Goal: Transaction & Acquisition: Obtain resource

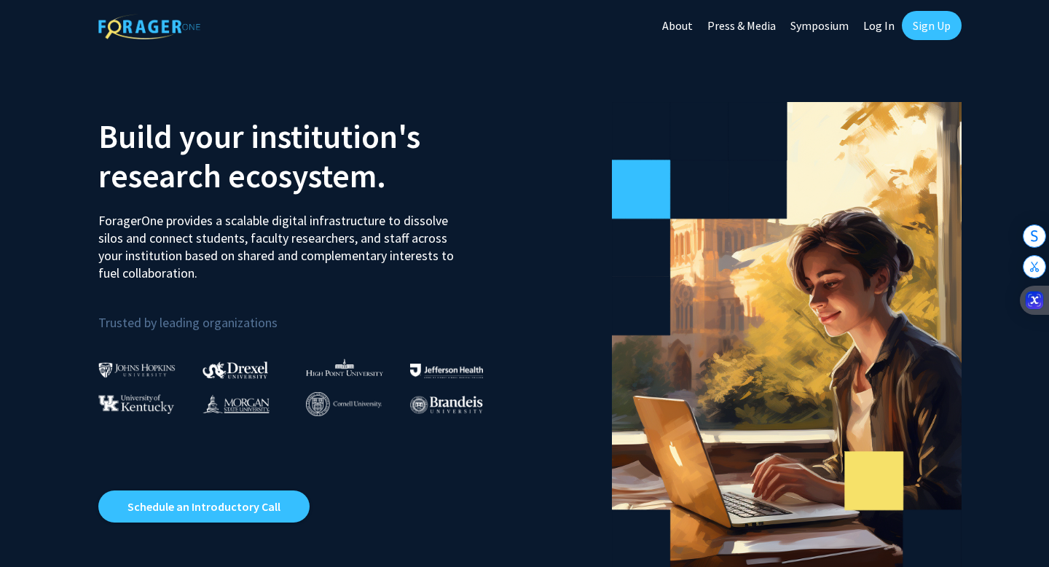
click at [913, 34] on link "Sign Up" at bounding box center [932, 25] width 60 height 29
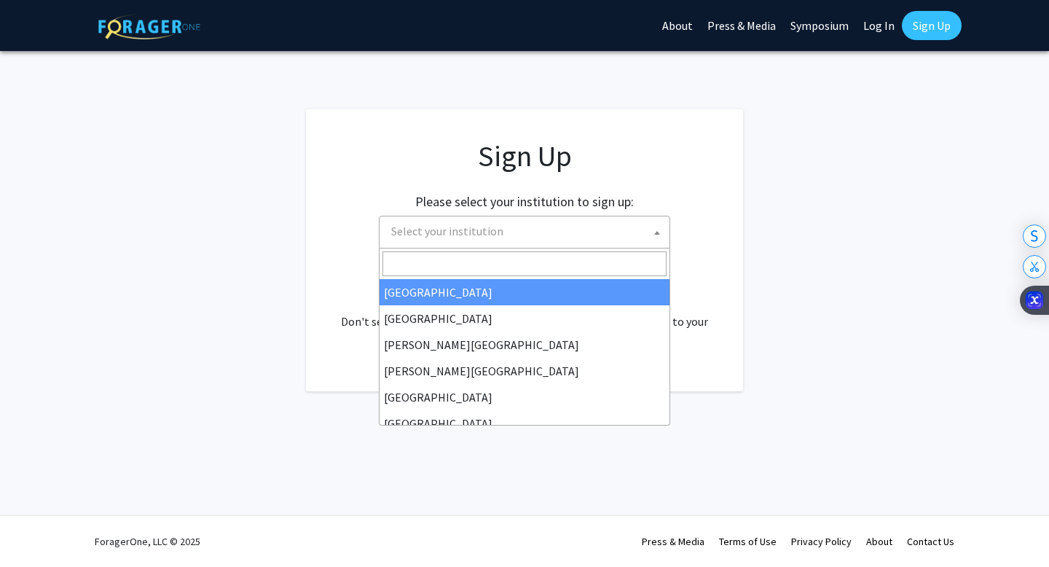
click at [551, 216] on span "Select your institution" at bounding box center [527, 231] width 284 height 30
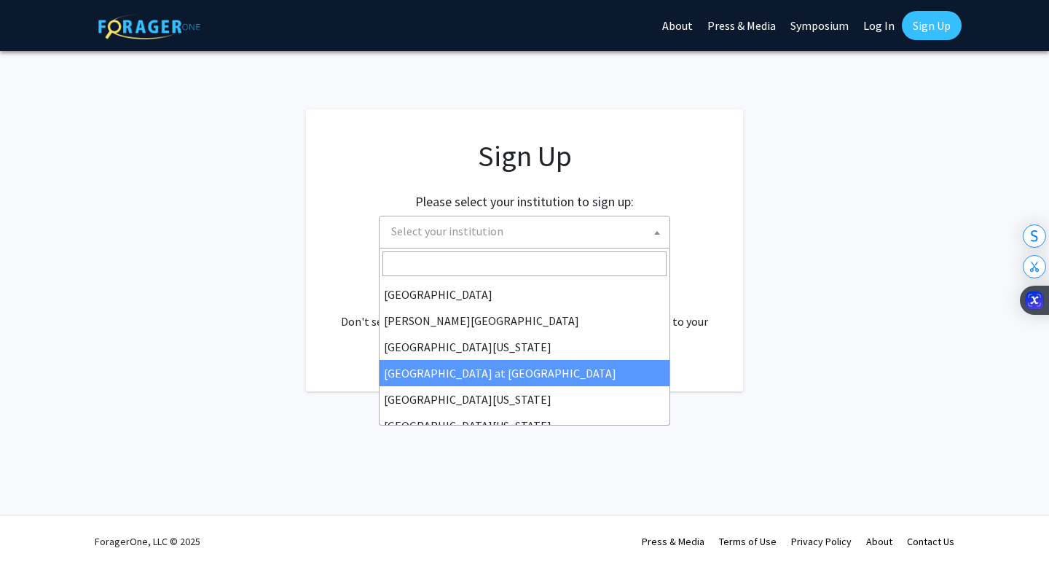
scroll to position [463, 0]
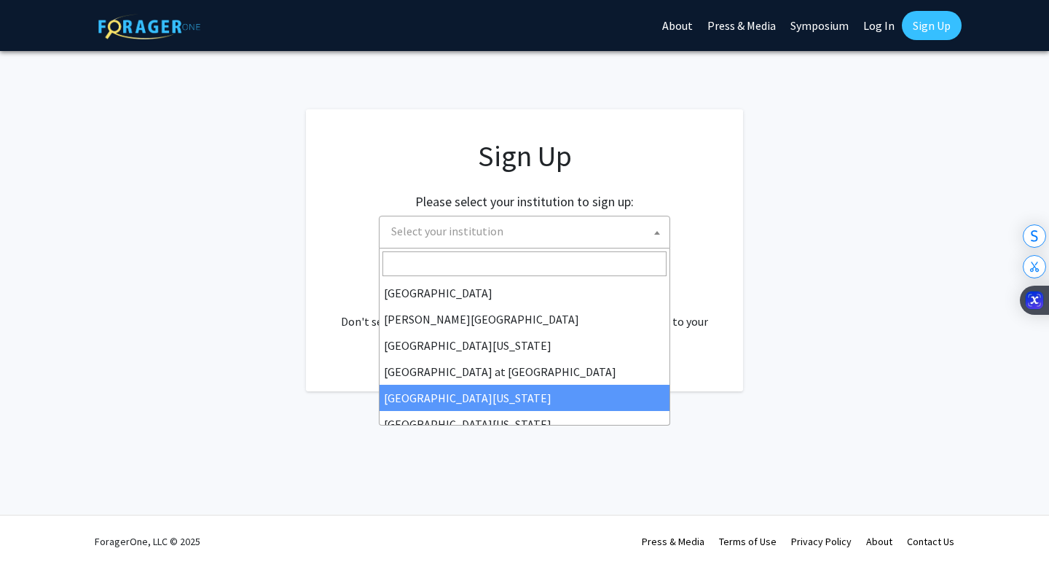
select select "13"
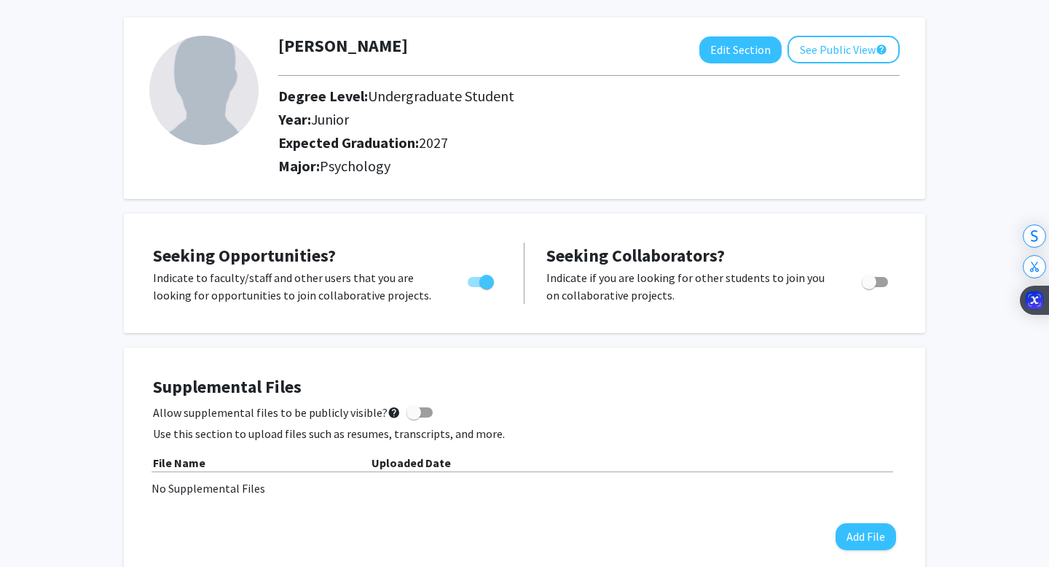
scroll to position [62, 0]
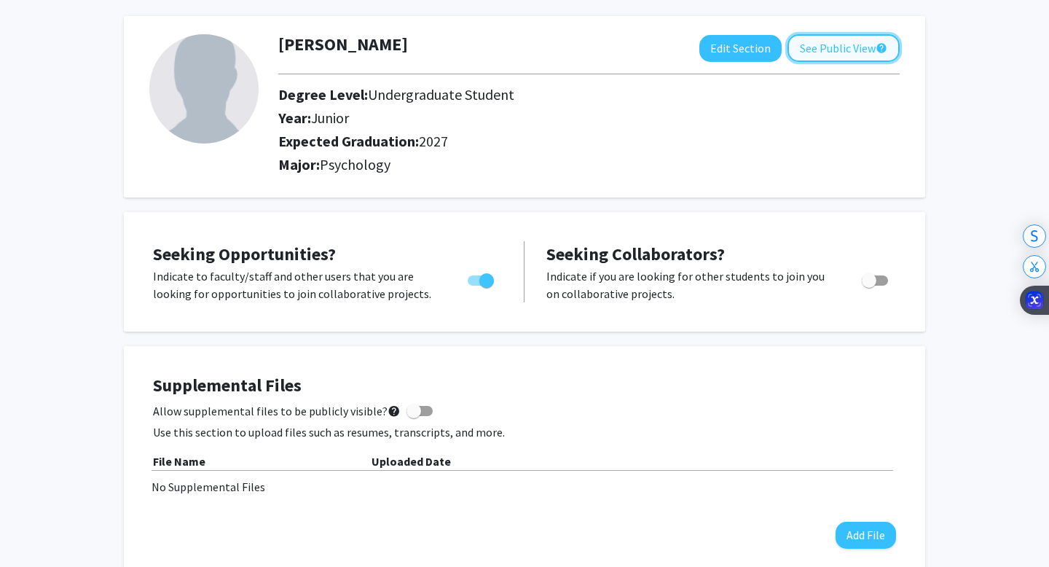
click at [876, 47] on mat-icon "help" at bounding box center [882, 47] width 12 height 17
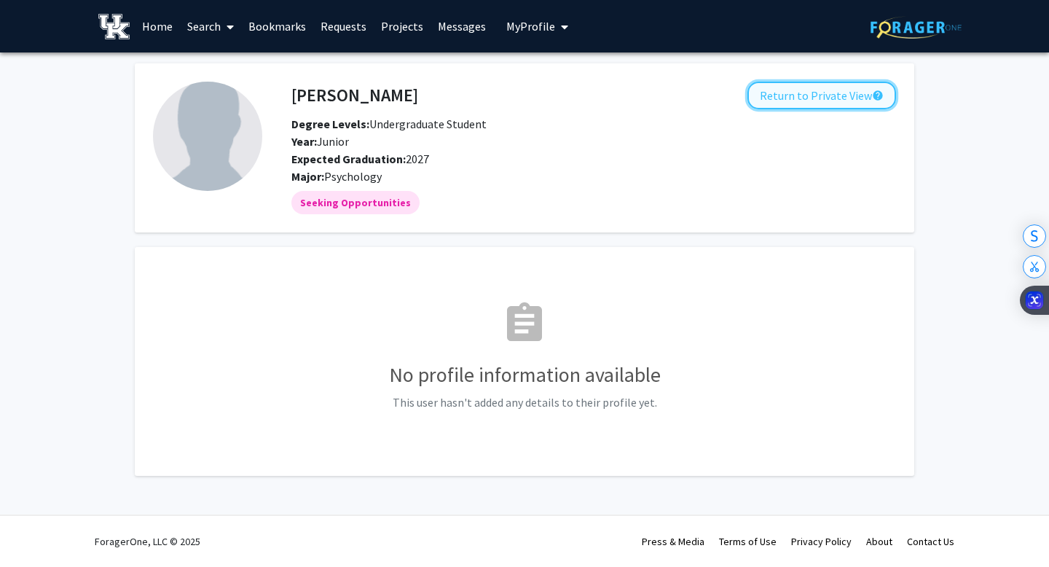
click at [790, 98] on button "Return to Private View help" at bounding box center [821, 96] width 149 height 28
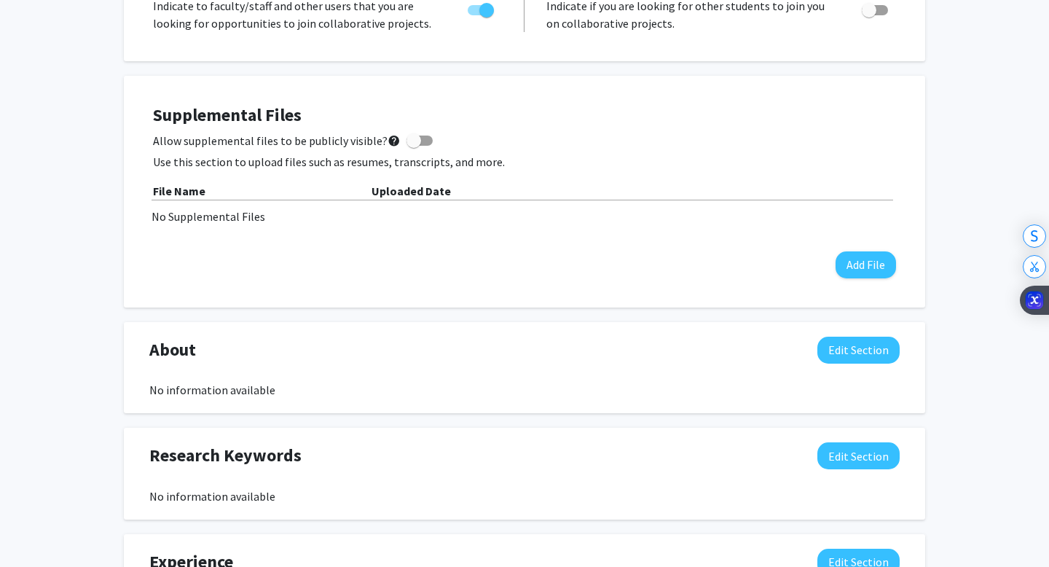
scroll to position [338, 0]
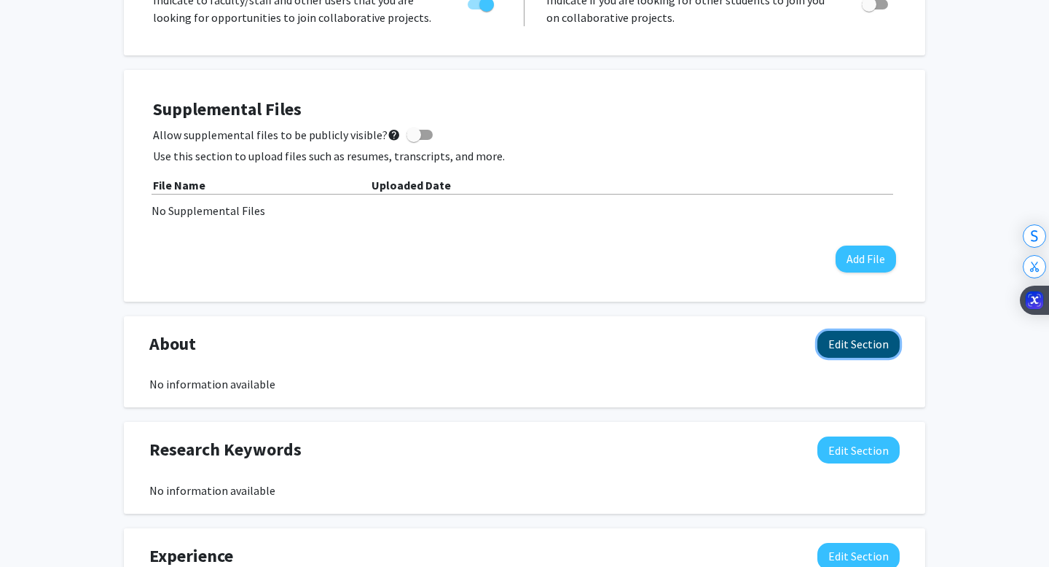
click at [841, 339] on button "Edit Section" at bounding box center [858, 344] width 82 height 27
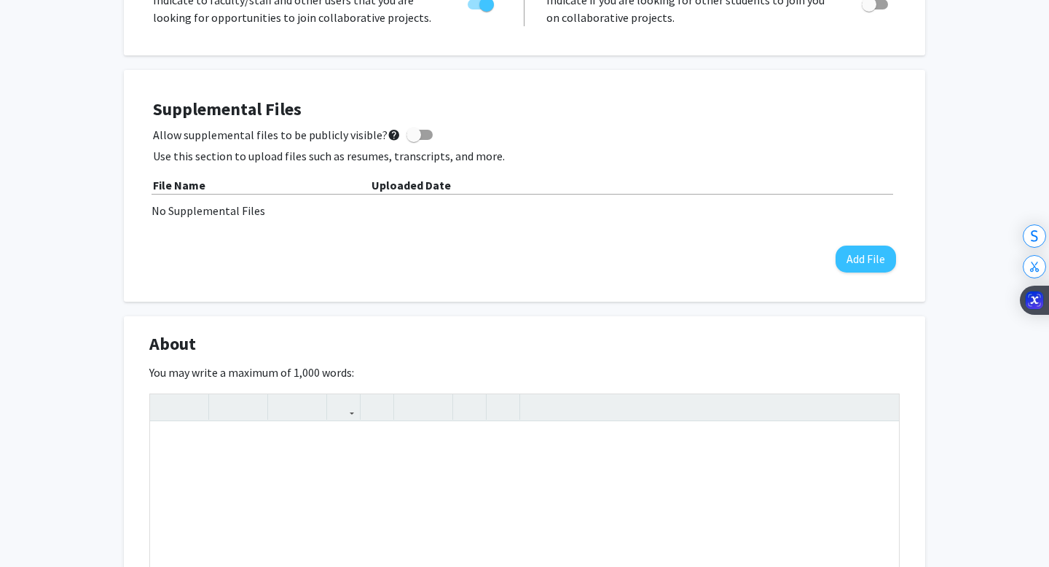
click at [854, 353] on div "About Edit Section" at bounding box center [524, 348] width 772 height 34
click at [516, 363] on div "You may write a maximum of 1,000 words: Insert link Remove link Word Count: 0 w…" at bounding box center [524, 516] width 750 height 307
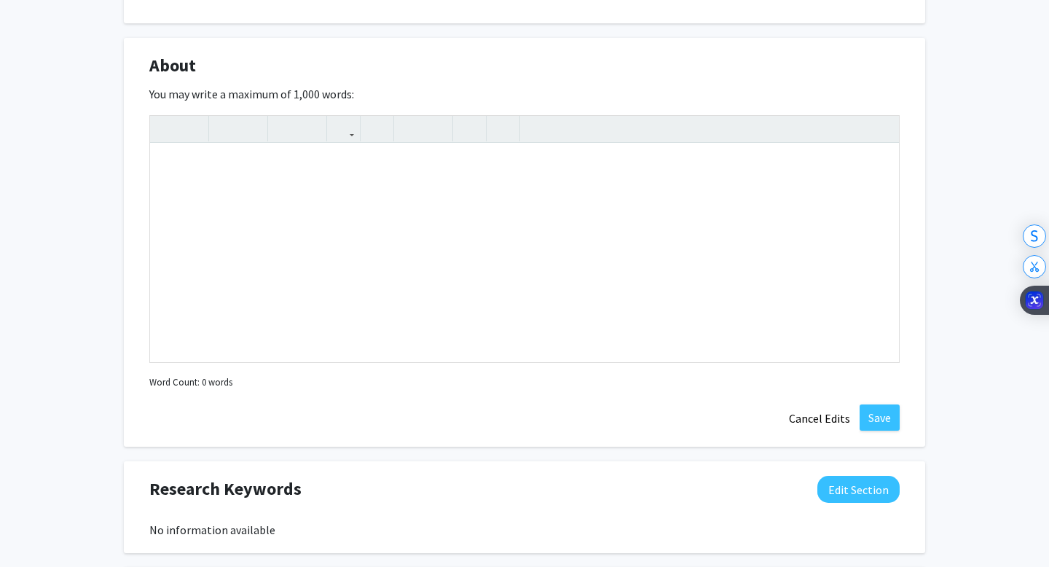
scroll to position [605, 0]
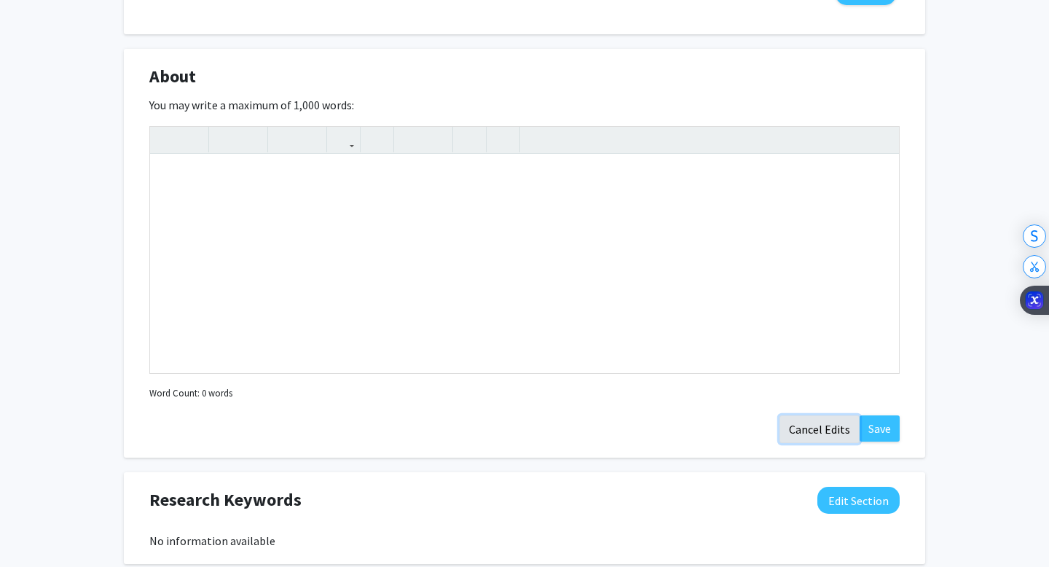
click at [835, 428] on button "Cancel Edits" at bounding box center [819, 429] width 80 height 28
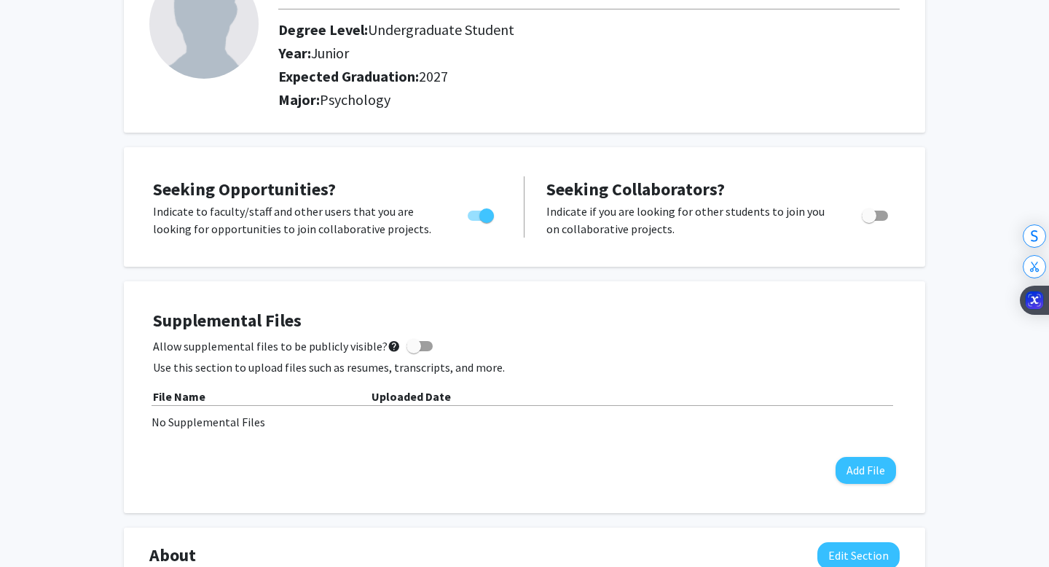
scroll to position [0, 0]
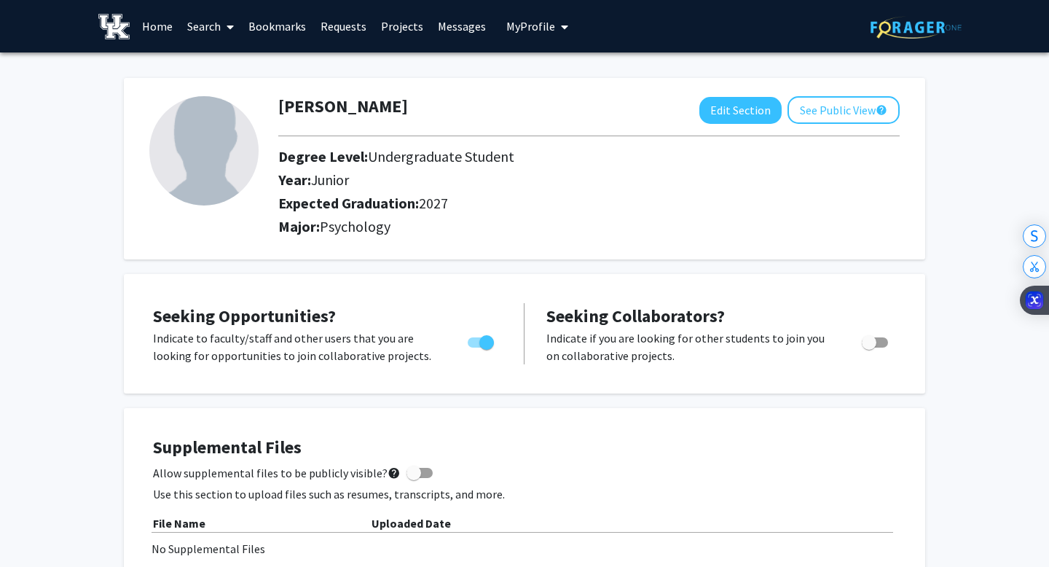
click at [339, 337] on p "Indicate to faculty/staff and other users that you are looking for opportunitie…" at bounding box center [296, 346] width 287 height 35
click at [208, 26] on link "Search" at bounding box center [210, 26] width 61 height 51
click at [167, 28] on link "Home" at bounding box center [157, 26] width 45 height 51
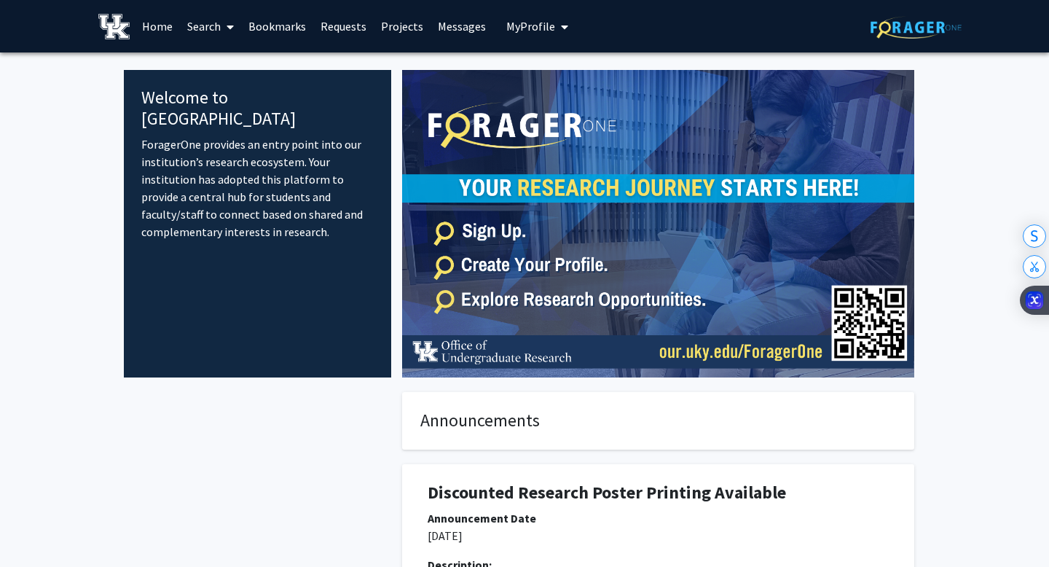
click at [229, 32] on span at bounding box center [227, 26] width 13 height 51
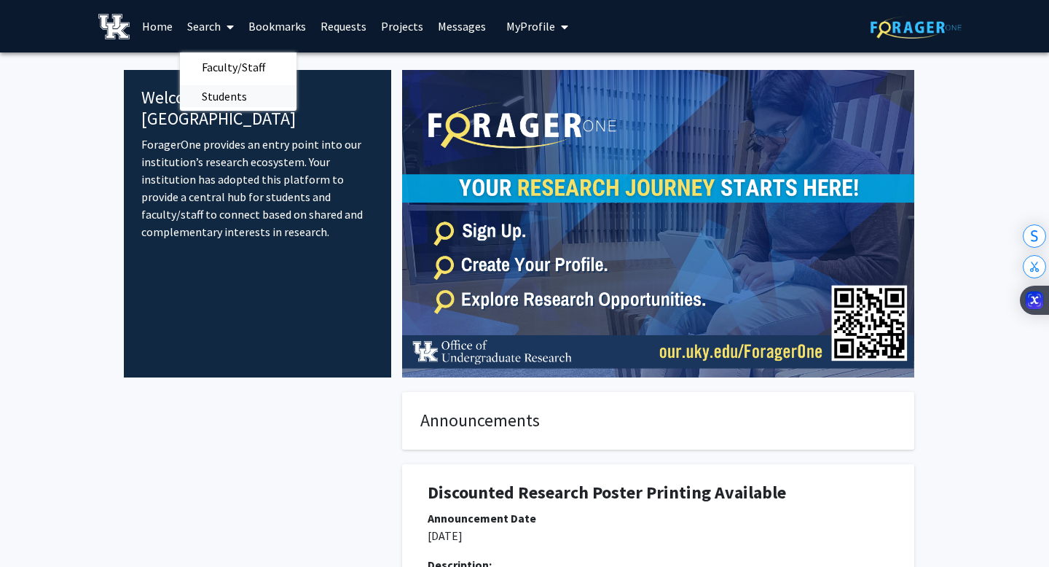
click at [236, 98] on span "Students" at bounding box center [224, 96] width 89 height 29
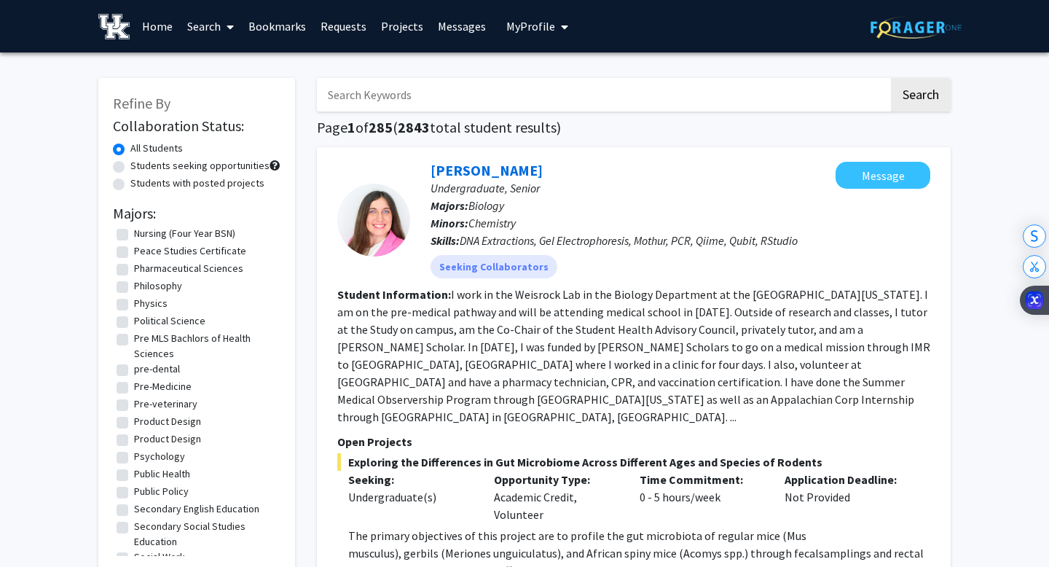
scroll to position [1959, 0]
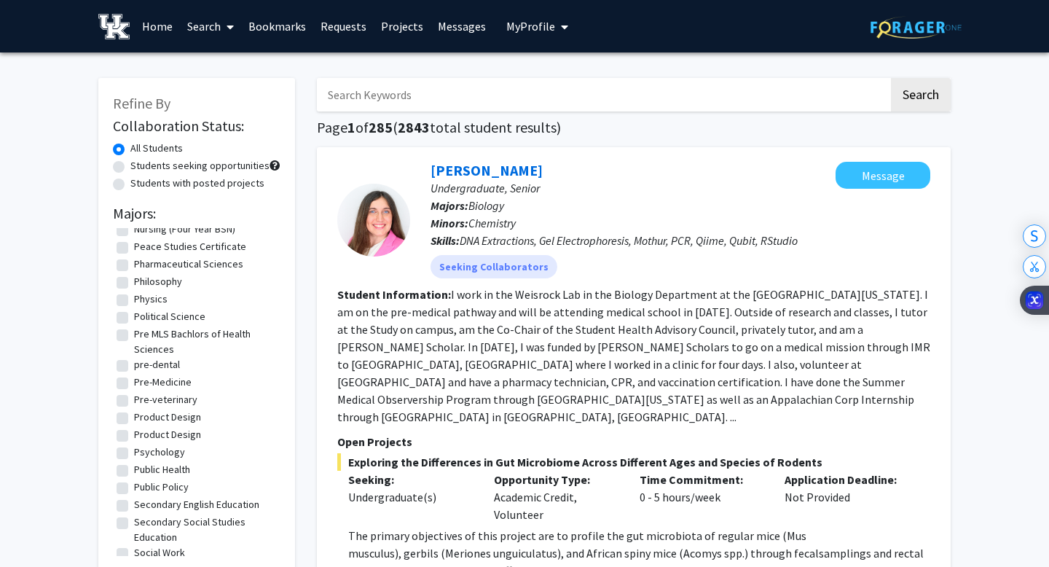
click at [150, 372] on label "pre-dental" at bounding box center [157, 364] width 46 height 15
click at [143, 366] on input "pre-dental" at bounding box center [138, 361] width 9 height 9
checkbox input "true"
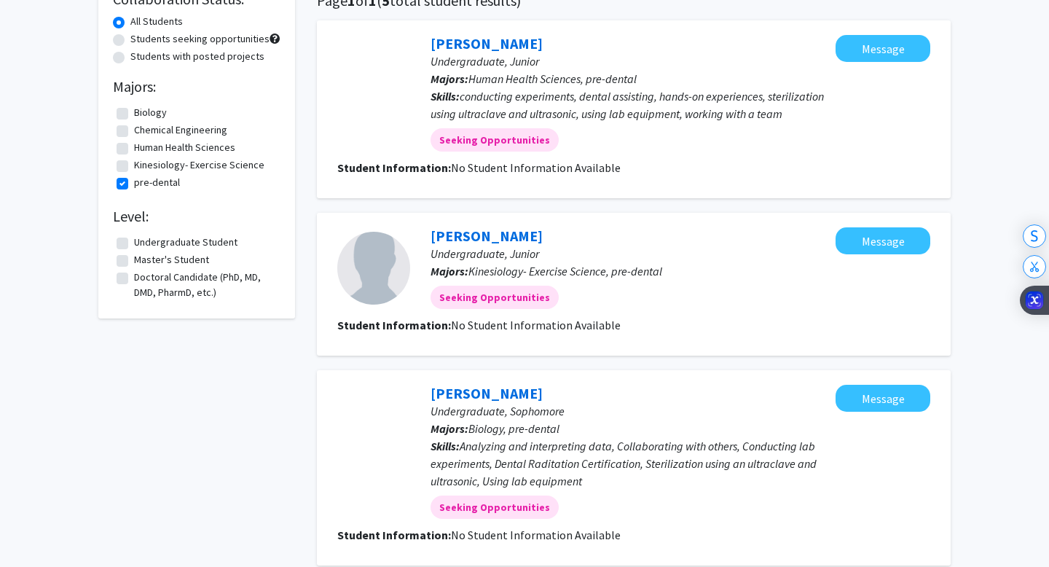
scroll to position [114, 0]
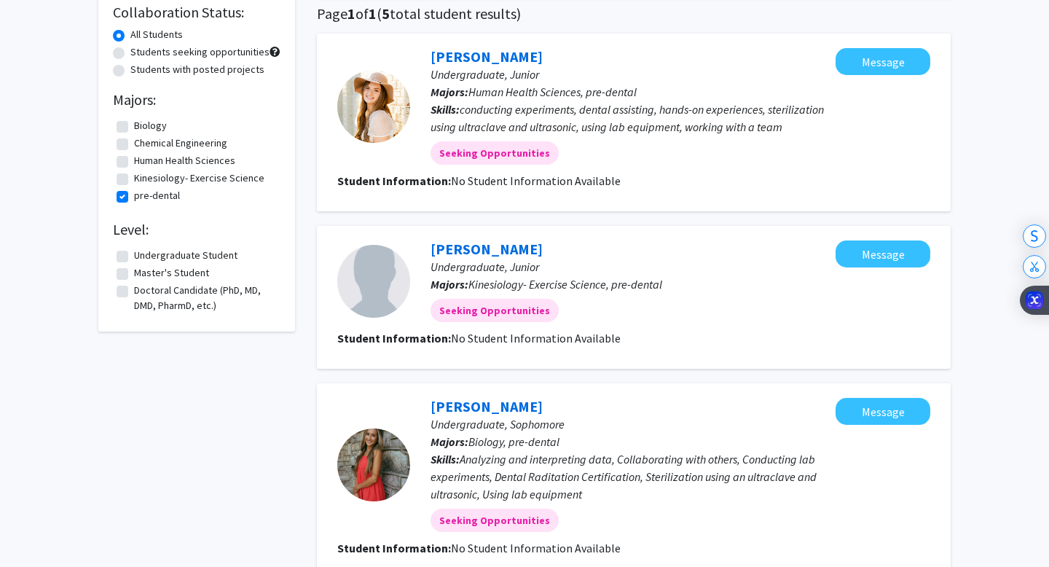
click at [134, 200] on label "pre-dental" at bounding box center [157, 195] width 46 height 15
click at [134, 197] on input "pre-dental" at bounding box center [138, 192] width 9 height 9
checkbox input "false"
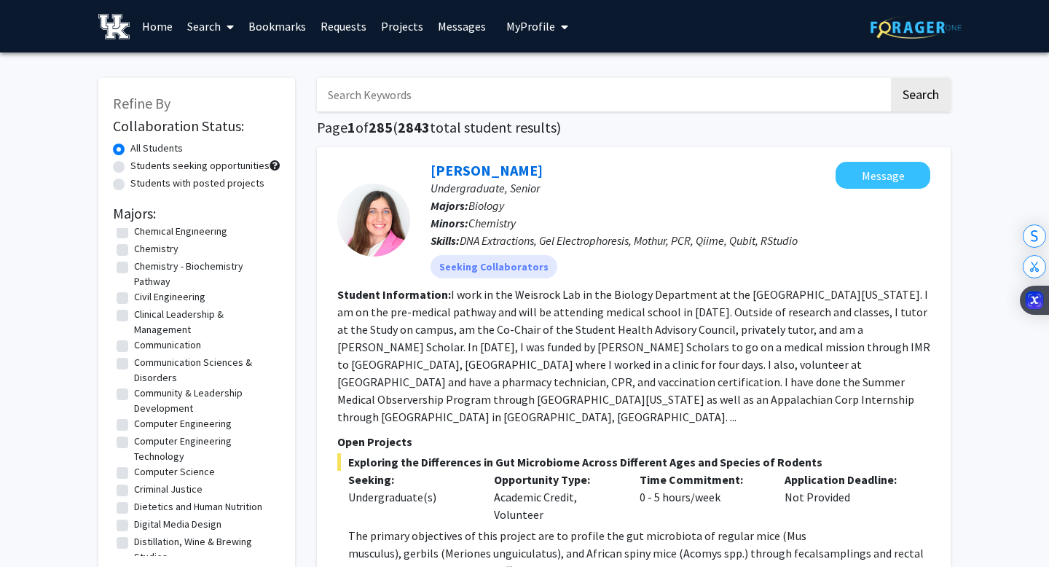
scroll to position [704, 0]
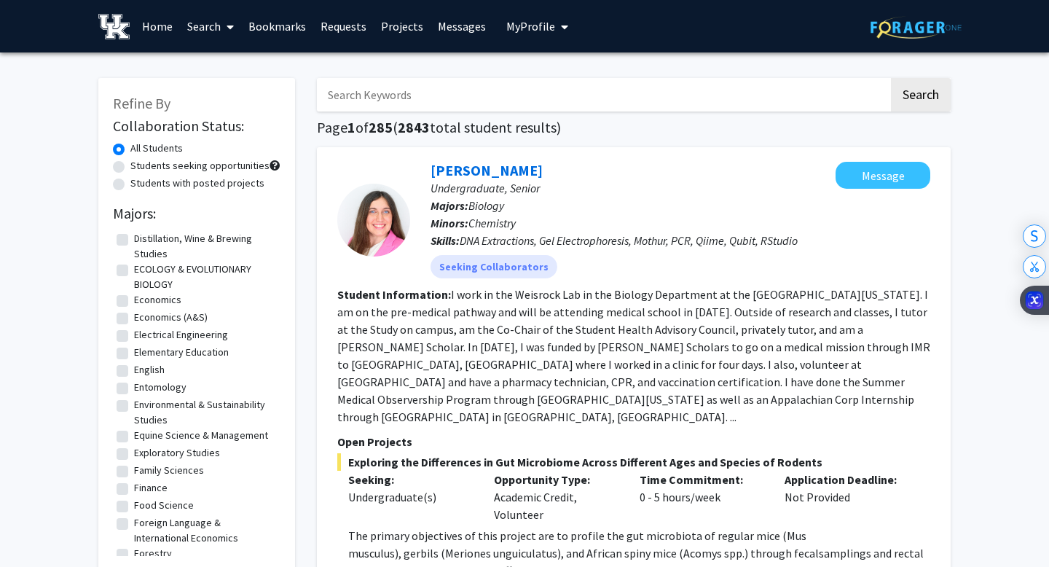
click at [172, 166] on label "Students seeking opportunities" at bounding box center [199, 165] width 139 height 15
click at [140, 166] on input "Students seeking opportunities" at bounding box center [134, 162] width 9 height 9
radio input "true"
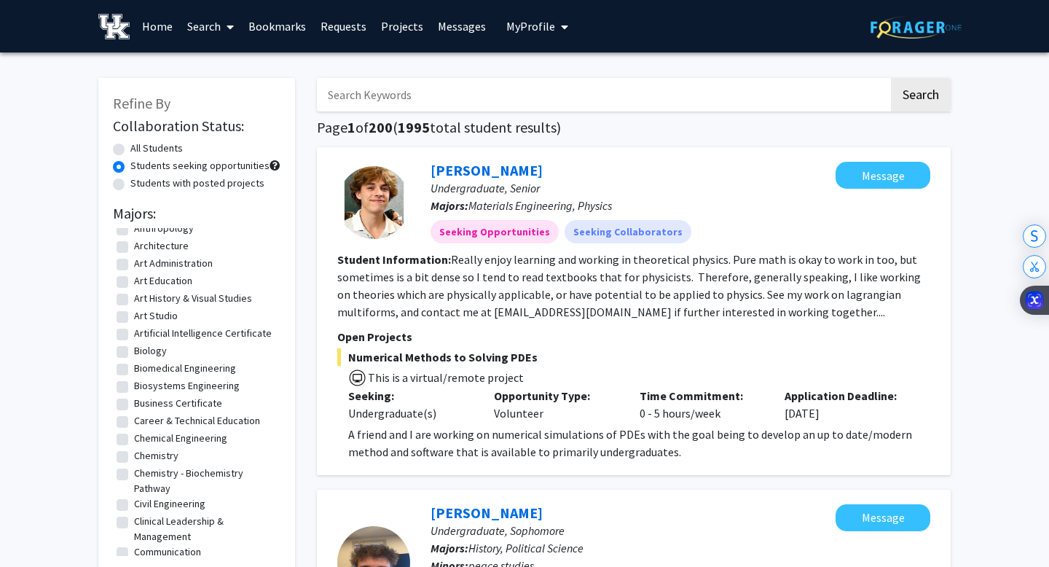
click at [465, 23] on link "Messages" at bounding box center [461, 26] width 63 height 51
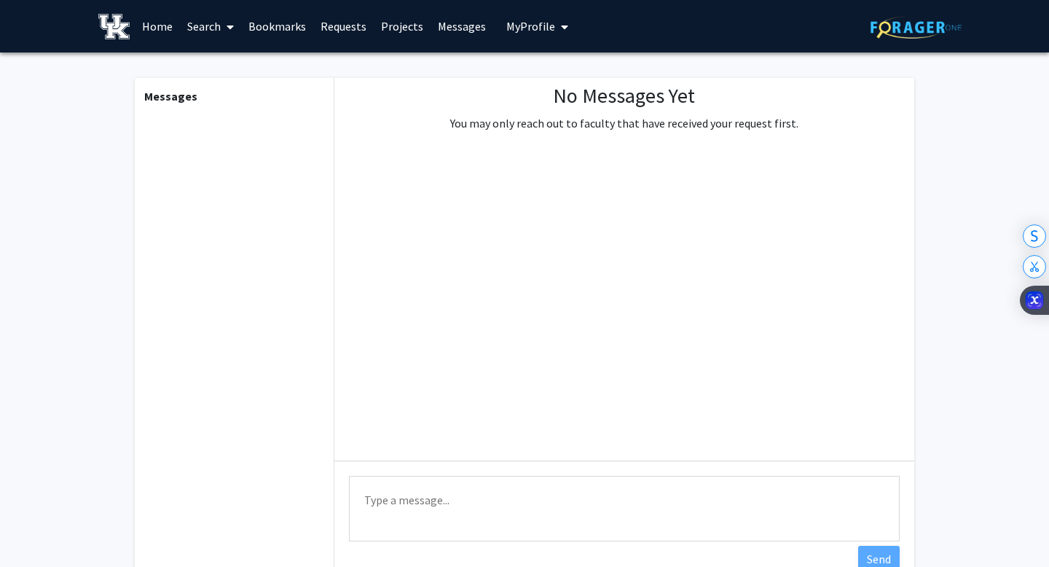
click at [404, 22] on link "Projects" at bounding box center [402, 26] width 57 height 51
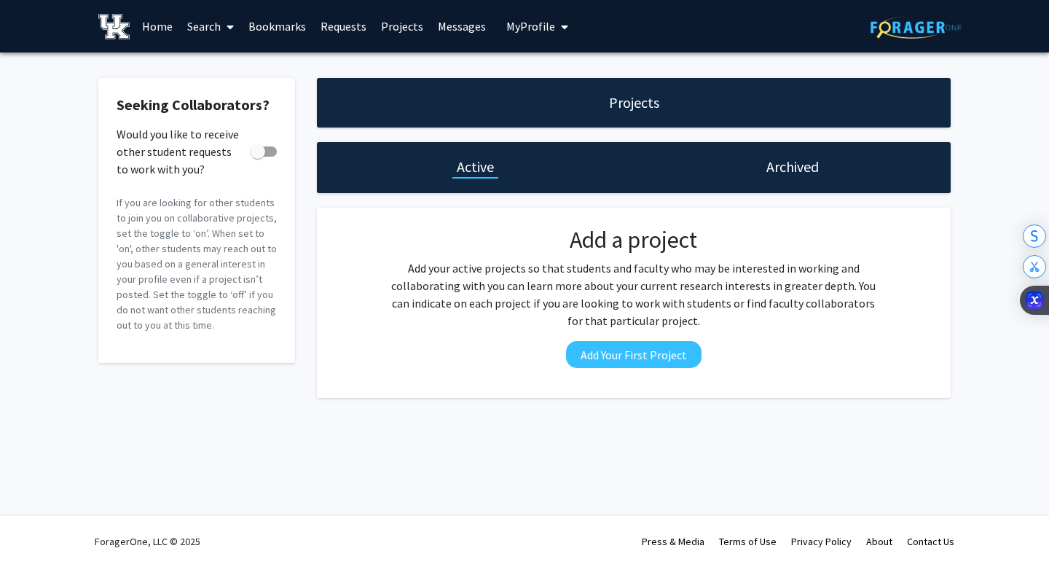
click at [345, 28] on link "Requests" at bounding box center [343, 26] width 60 height 51
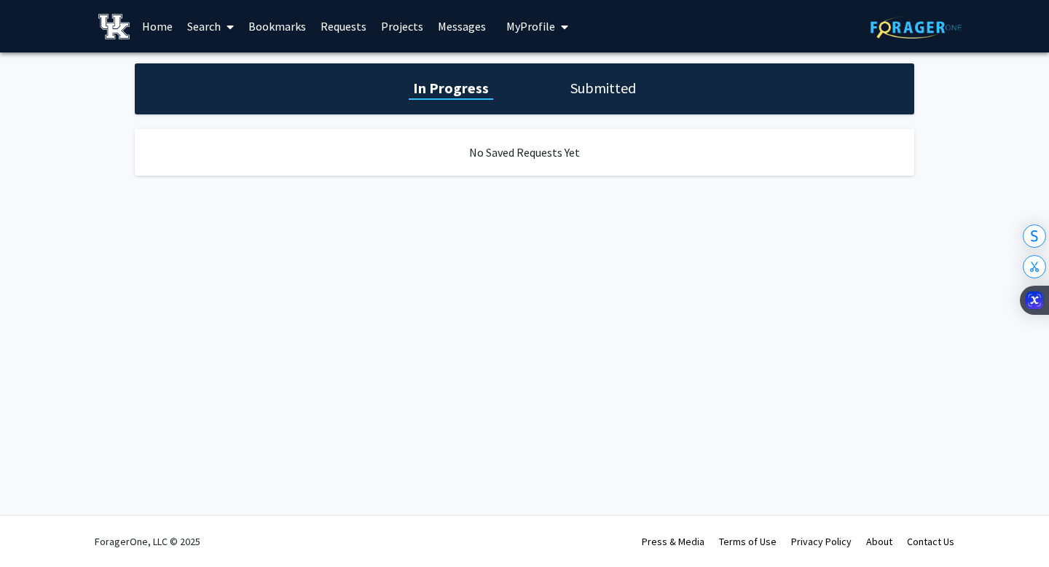
click at [302, 20] on link "Bookmarks" at bounding box center [277, 26] width 72 height 51
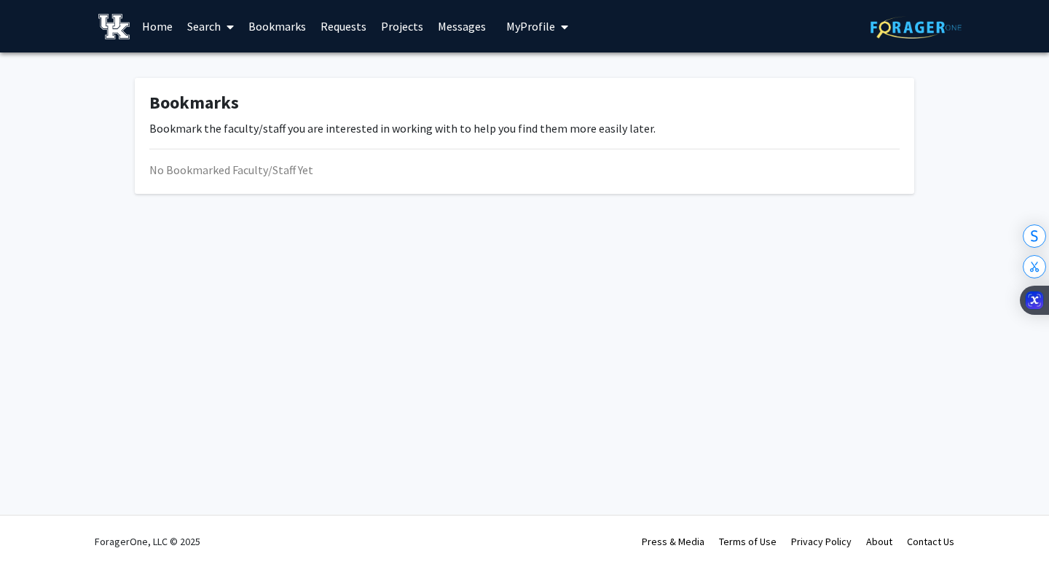
click at [213, 28] on link "Search" at bounding box center [210, 26] width 61 height 51
click at [221, 65] on span "Faculty/Staff" at bounding box center [233, 66] width 107 height 29
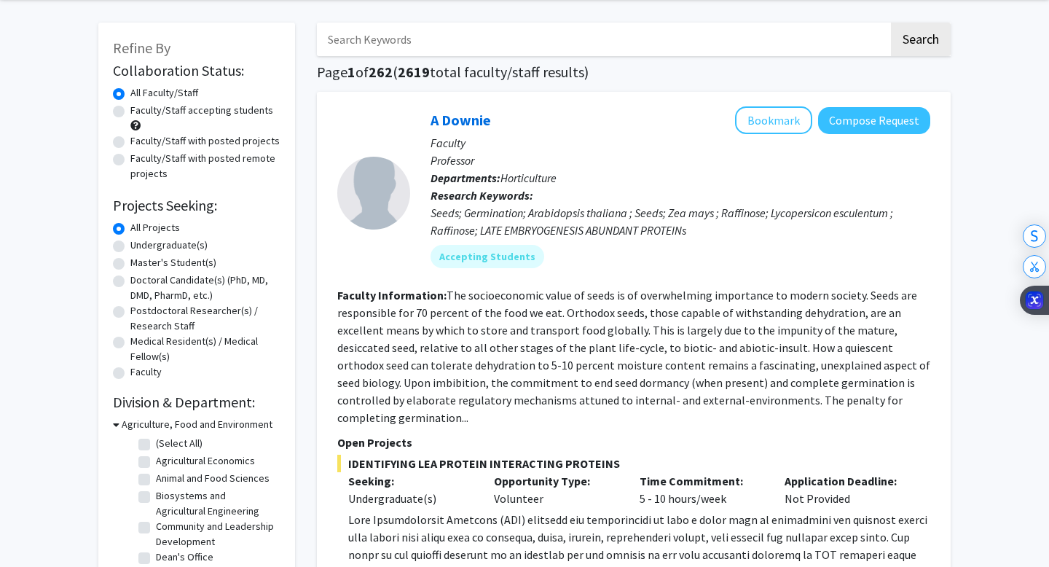
scroll to position [57, 0]
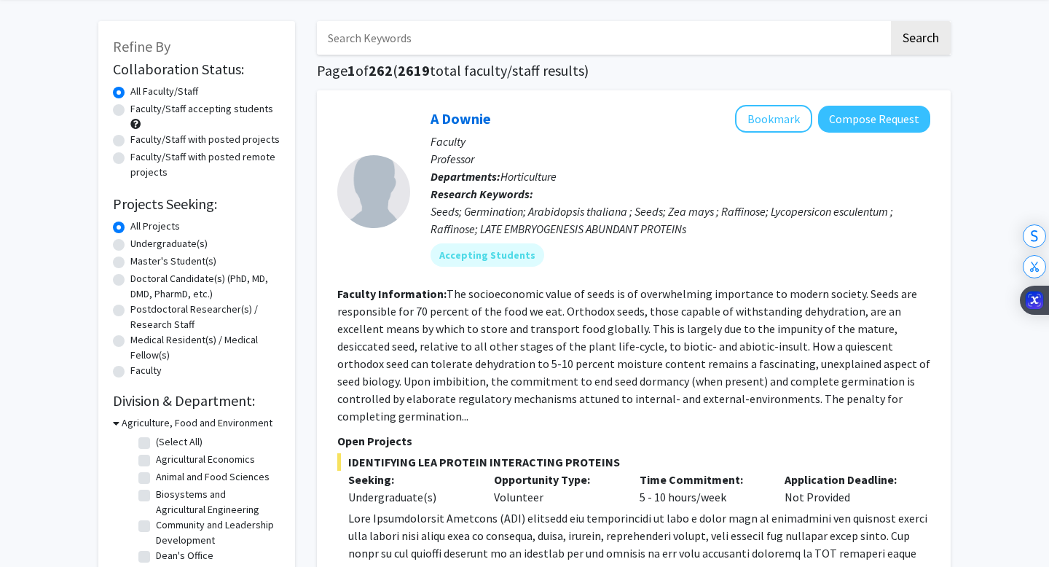
click at [130, 245] on label "Undergraduate(s)" at bounding box center [168, 243] width 77 height 15
click at [130, 245] on input "Undergraduate(s)" at bounding box center [134, 240] width 9 height 9
radio input "true"
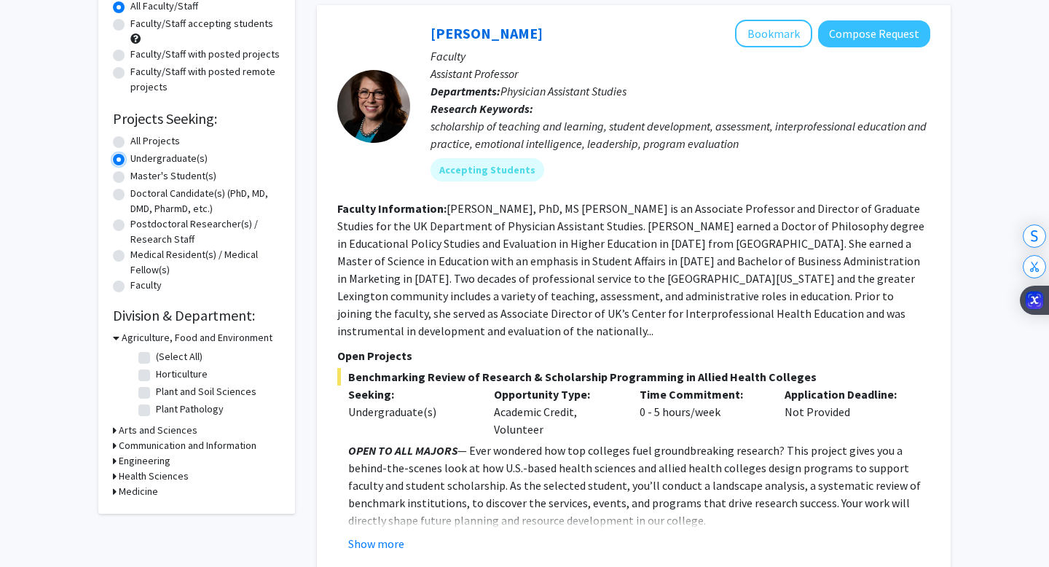
scroll to position [145, 0]
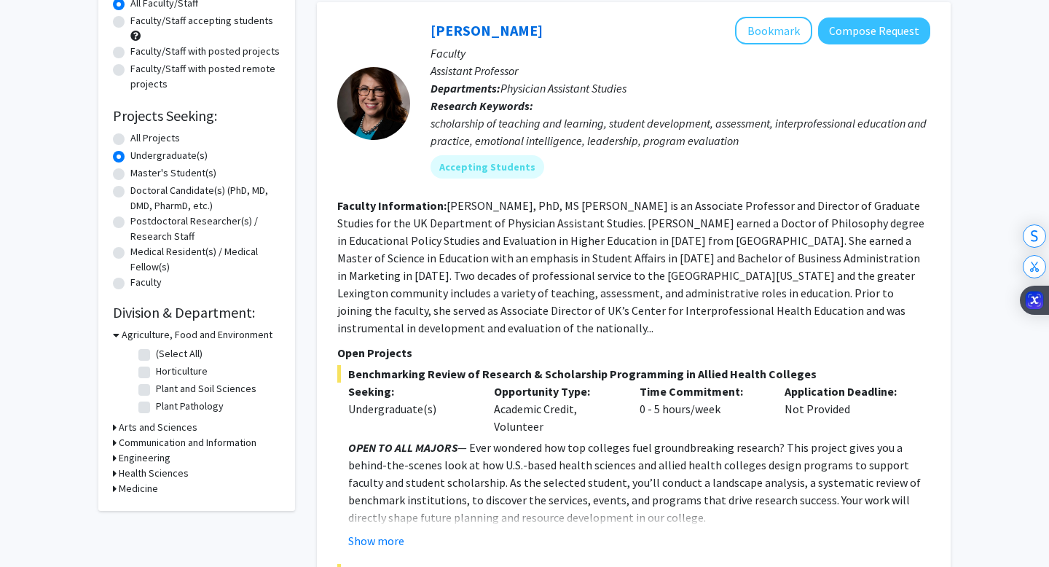
click at [141, 483] on h3 "Medicine" at bounding box center [138, 488] width 39 height 15
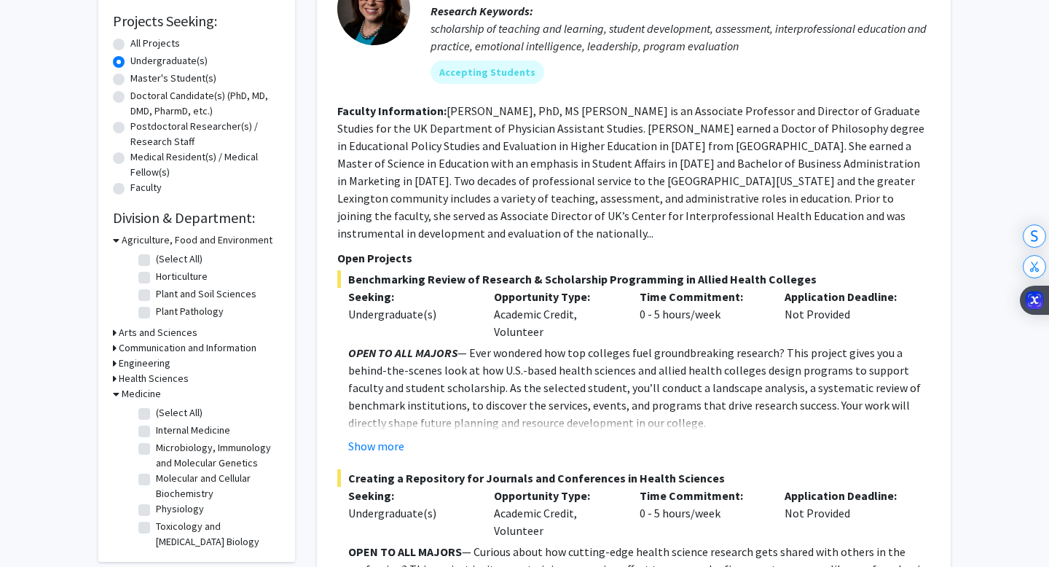
scroll to position [247, 0]
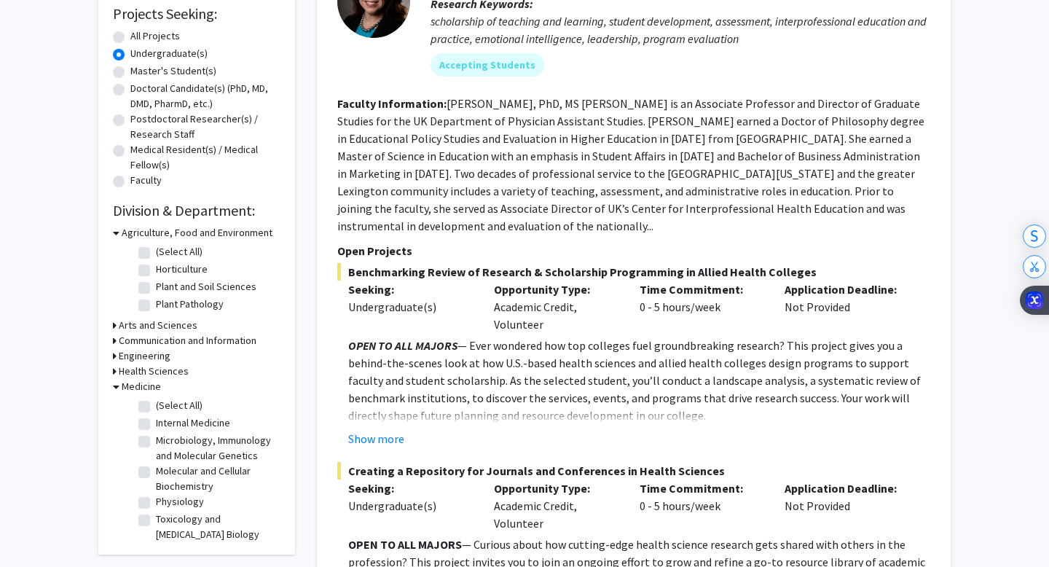
click at [151, 406] on fg-checkbox "(Select All) (Select All)" at bounding box center [207, 406] width 138 height 17
click at [156, 406] on label "(Select All)" at bounding box center [179, 405] width 47 height 15
click at [156, 406] on input "(Select All)" at bounding box center [160, 402] width 9 height 9
checkbox input "true"
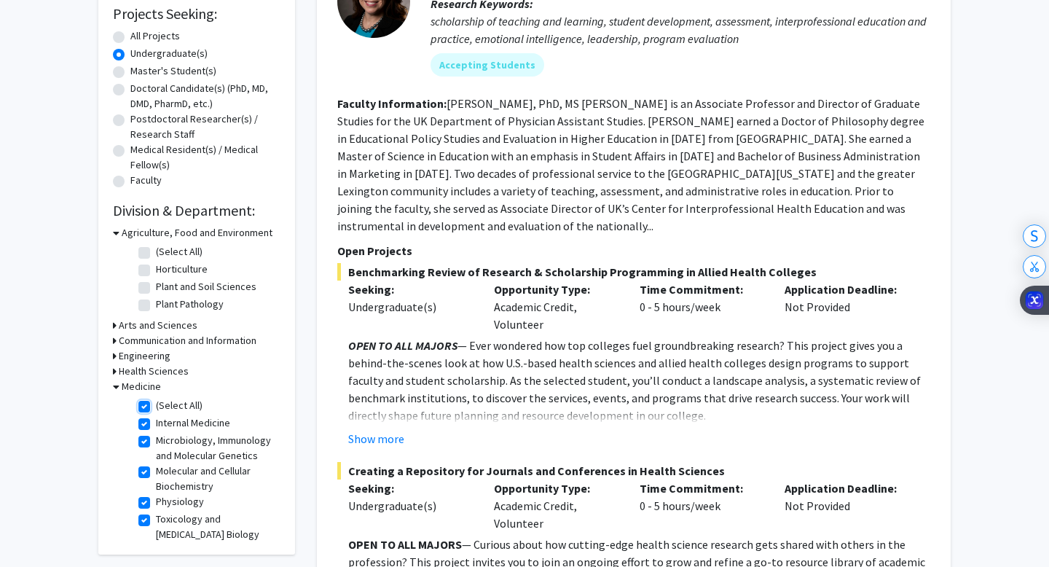
checkbox input "true"
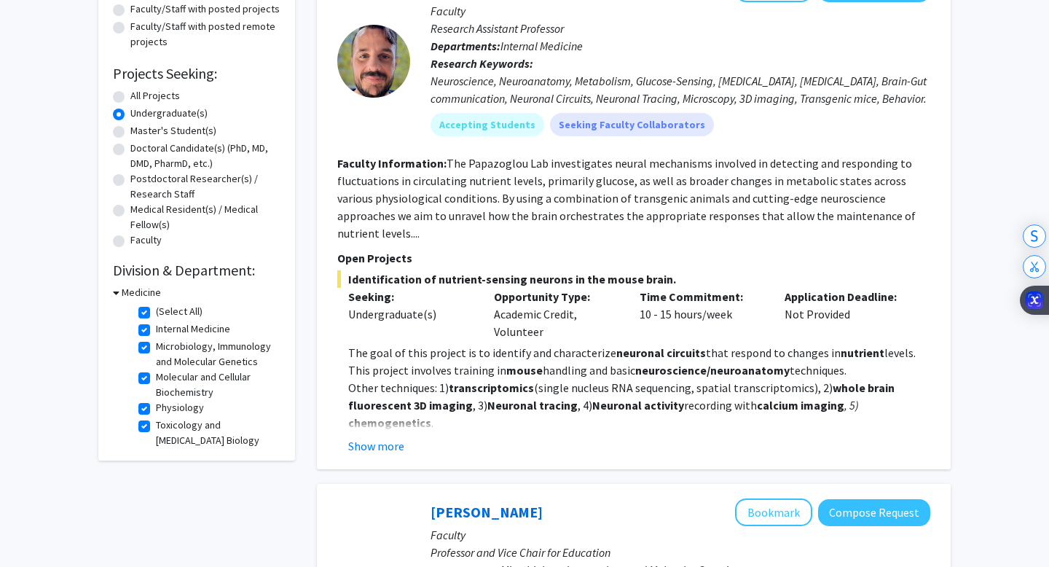
scroll to position [176, 0]
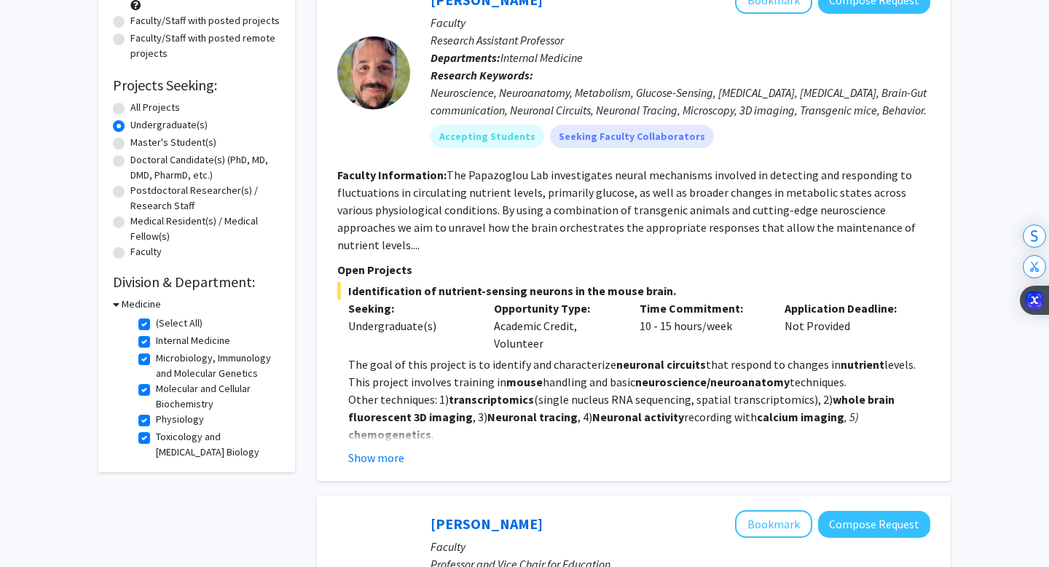
click at [143, 297] on h3 "Medicine" at bounding box center [141, 303] width 39 height 15
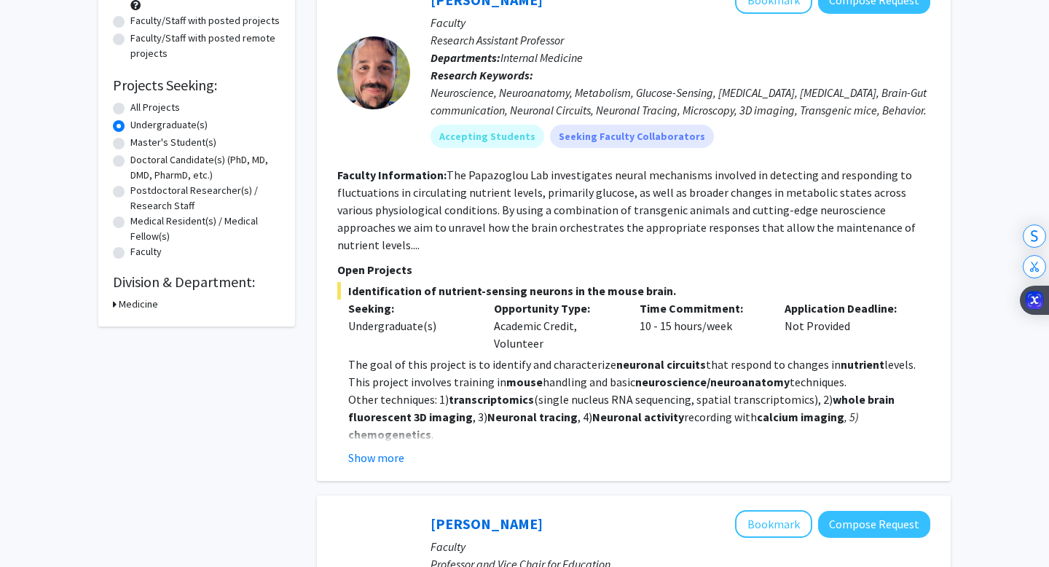
click at [146, 302] on h3 "Medicine" at bounding box center [138, 303] width 39 height 15
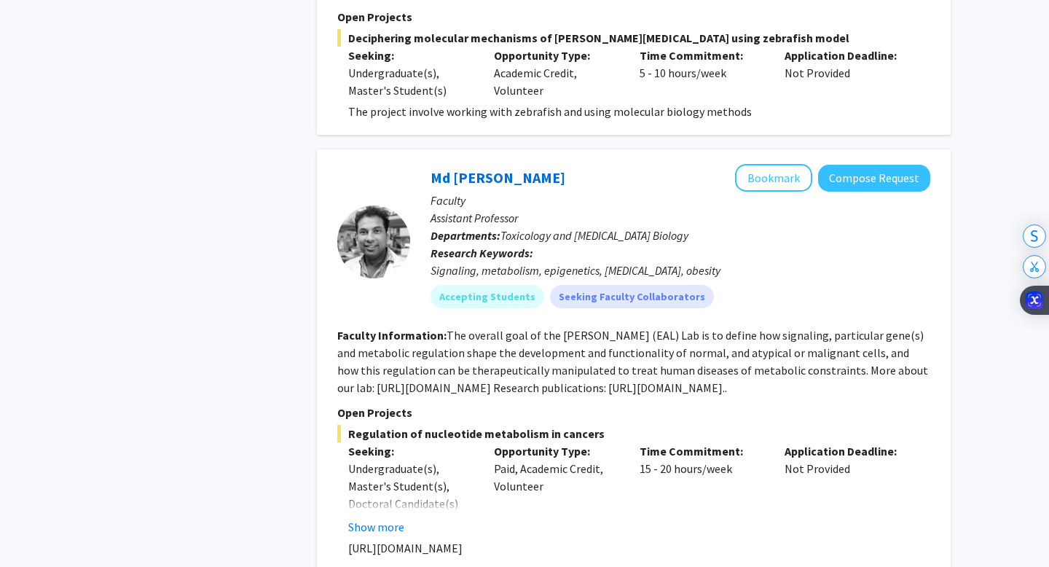
scroll to position [3424, 0]
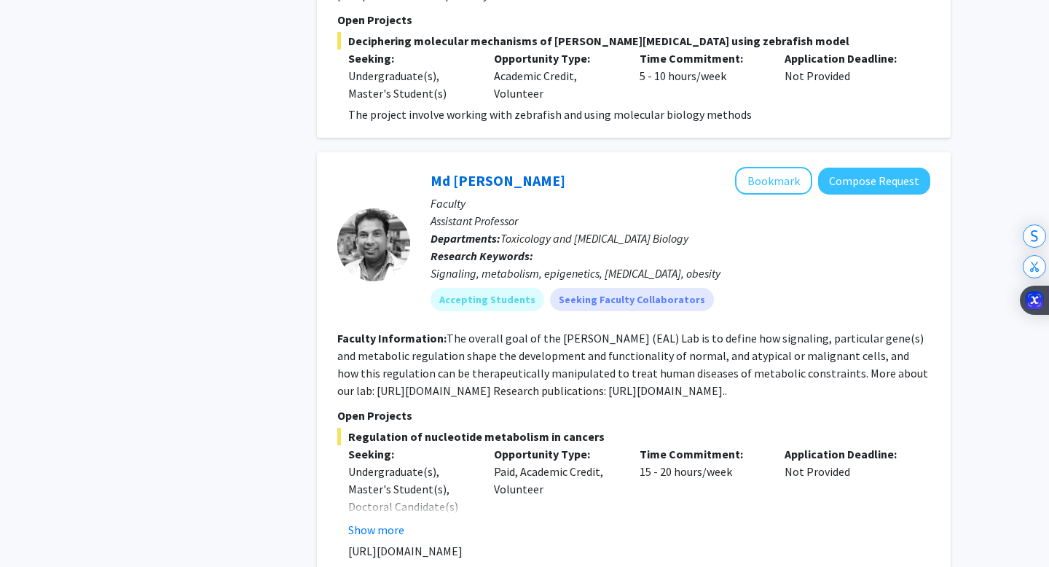
click at [766, 331] on fg-read-more "The overall goal of the Eunus Ali (EAL) Lab is to define how signaling, particu…" at bounding box center [632, 364] width 591 height 67
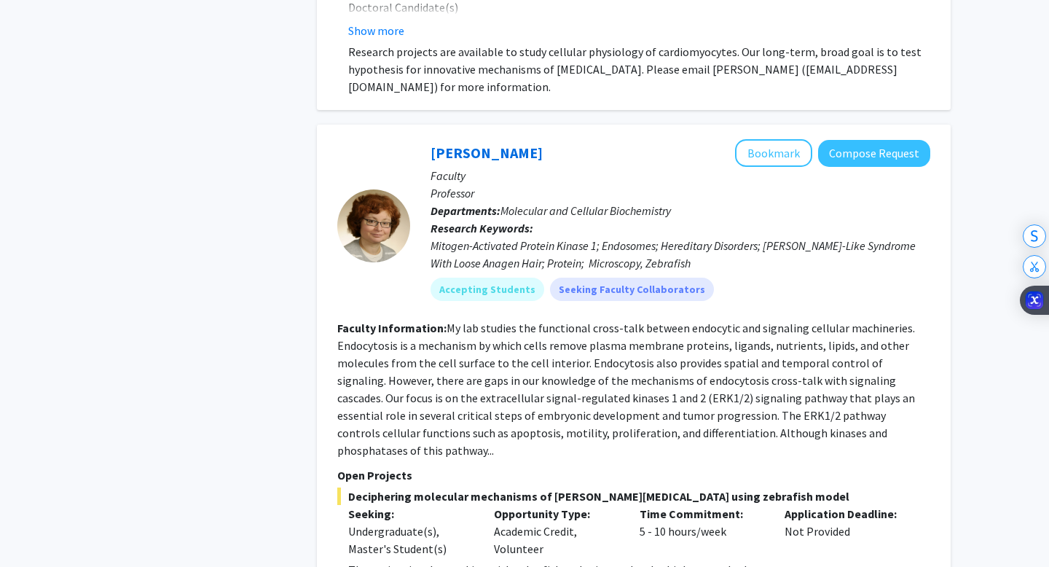
scroll to position [2945, 0]
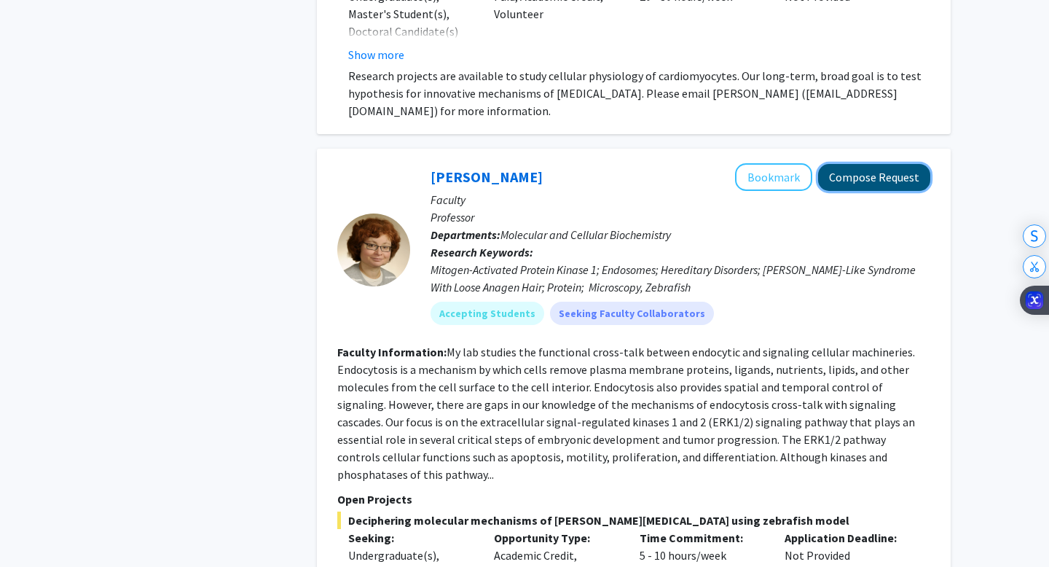
click at [869, 164] on button "Compose Request" at bounding box center [874, 177] width 112 height 27
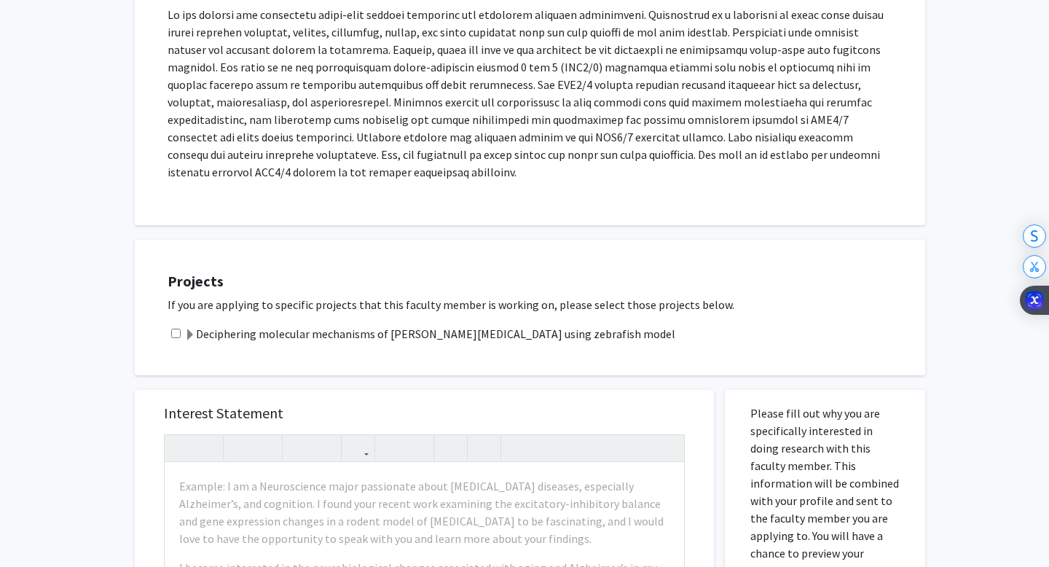
scroll to position [302, 0]
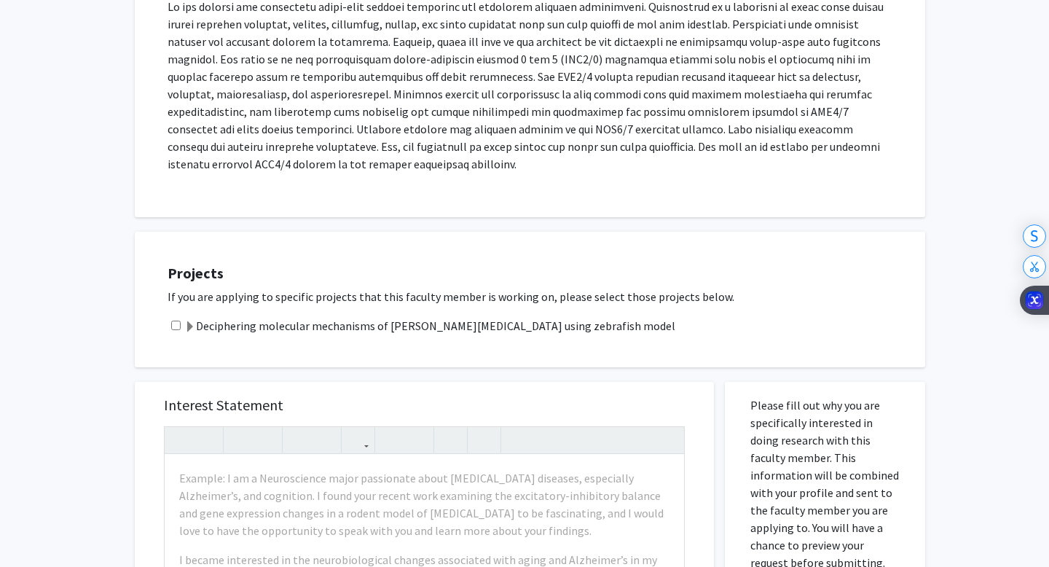
click at [412, 317] on label "Deciphering molecular mechanisms of Noonan syndrome using zebrafish model" at bounding box center [429, 325] width 491 height 17
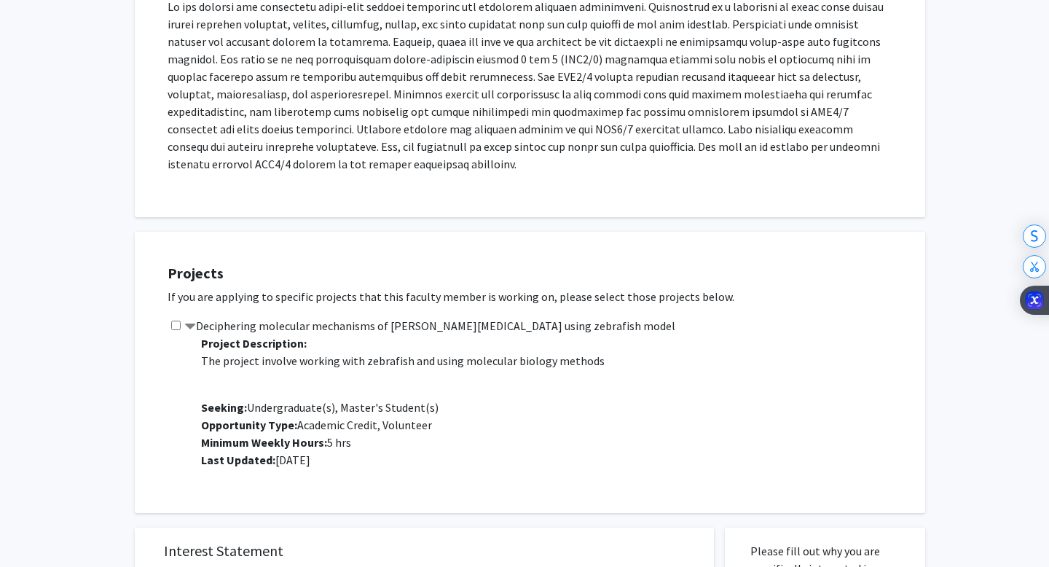
click at [286, 317] on label "Deciphering molecular mechanisms of Noonan syndrome using zebrafish model" at bounding box center [429, 325] width 491 height 17
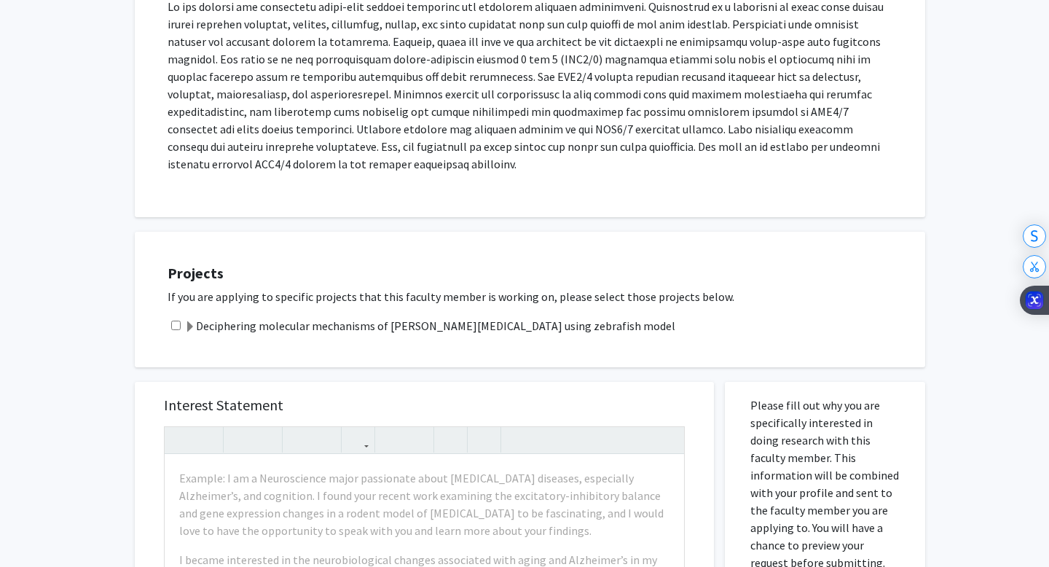
click at [170, 317] on div "Deciphering molecular mechanisms of Noonan syndrome using zebrafish model" at bounding box center [539, 325] width 743 height 17
click at [173, 320] on input "checkbox" at bounding box center [175, 324] width 9 height 9
checkbox input "true"
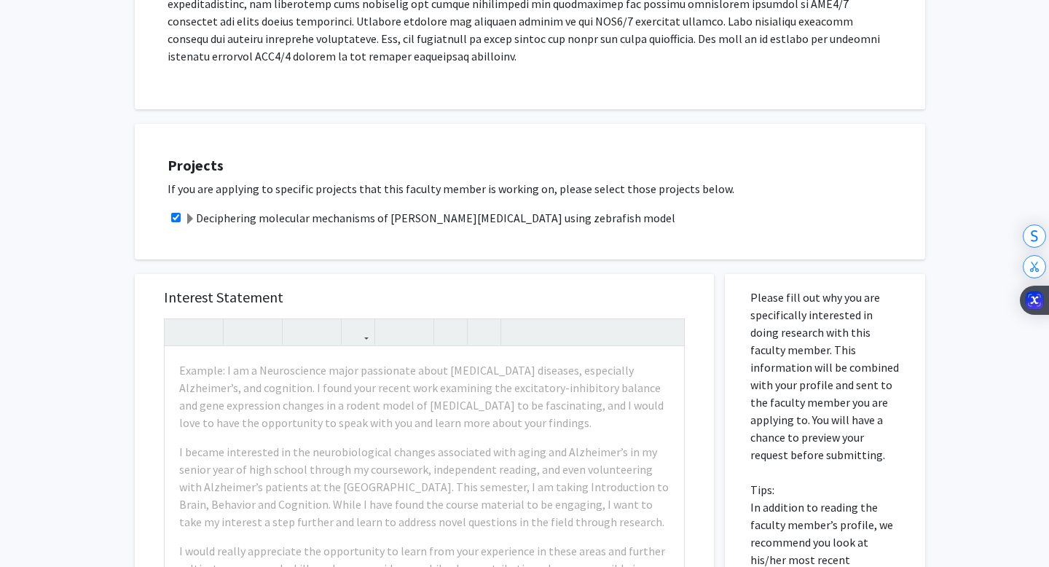
scroll to position [414, 0]
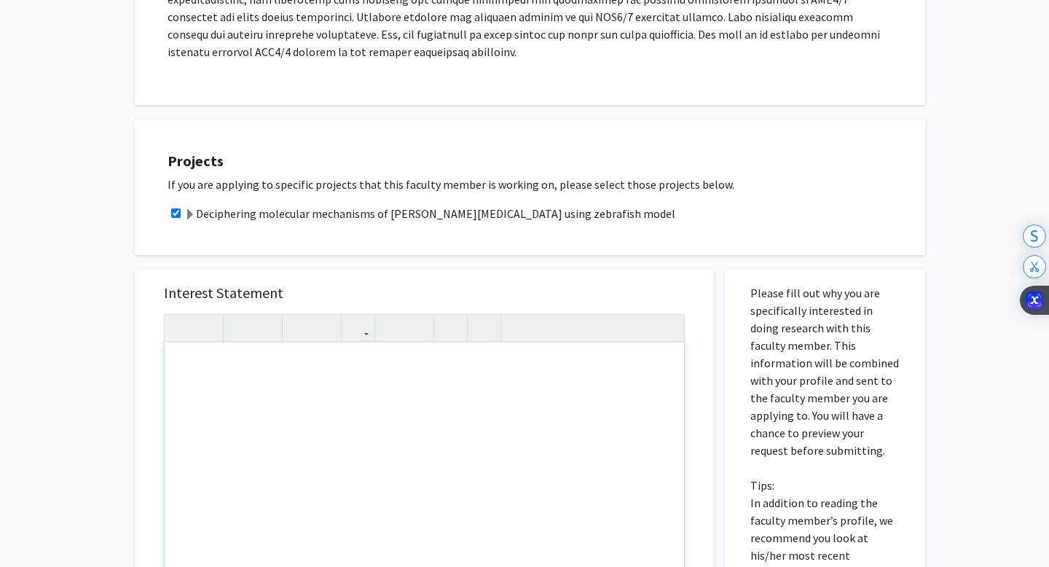
click at [236, 351] on div "Note to users with screen readers: Please press Alt+0 or Option+0 to deactivate…" at bounding box center [424, 509] width 519 height 334
click at [311, 284] on h5 "Interest Statement" at bounding box center [424, 292] width 521 height 17
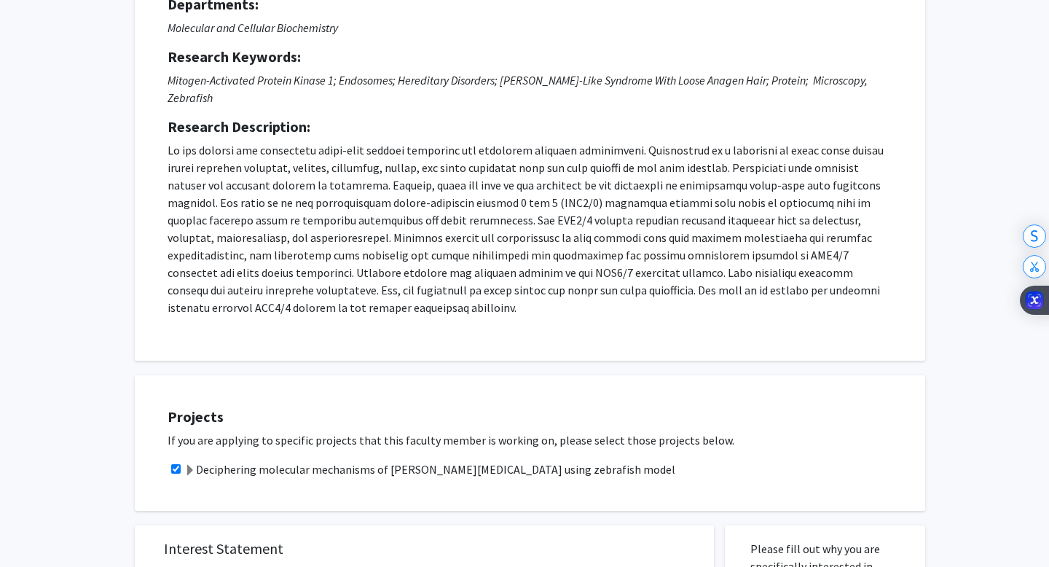
scroll to position [0, 0]
